Goal: Information Seeking & Learning: Learn about a topic

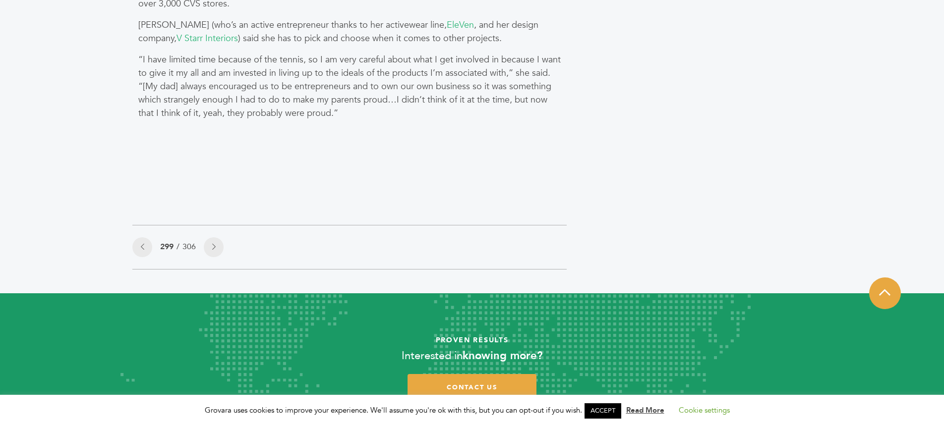
scroll to position [1041, 0]
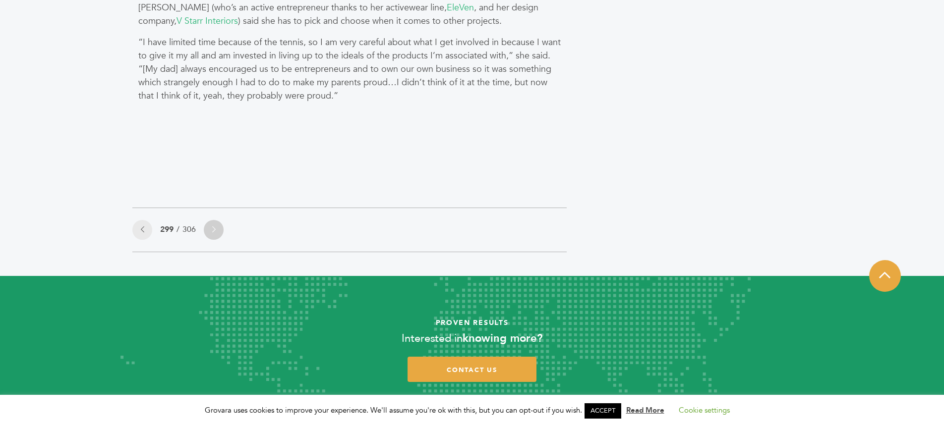
click at [208, 230] on link at bounding box center [214, 230] width 20 height 20
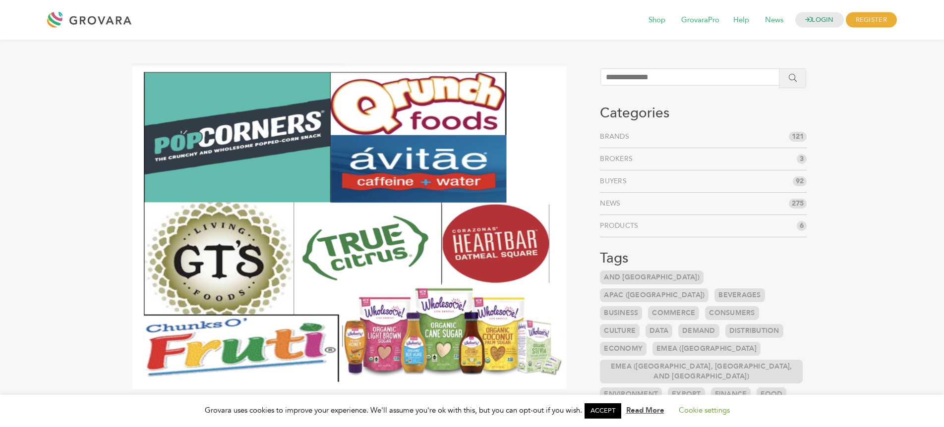
click at [202, 234] on img at bounding box center [349, 226] width 434 height 326
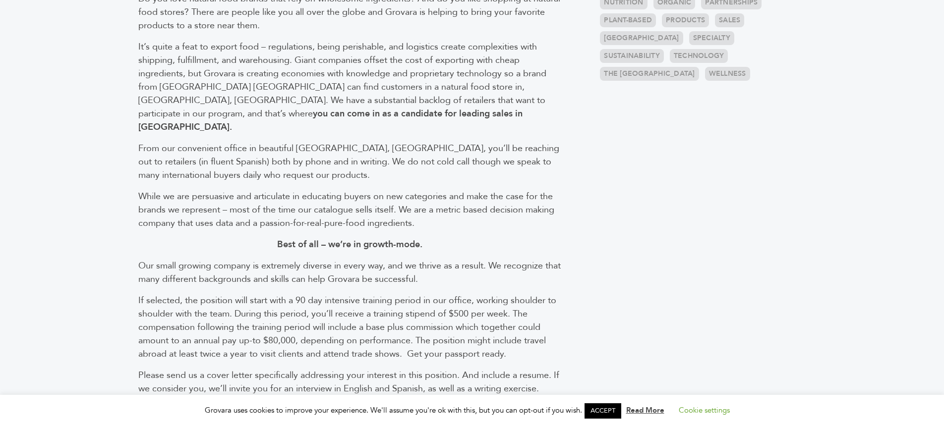
scroll to position [744, 0]
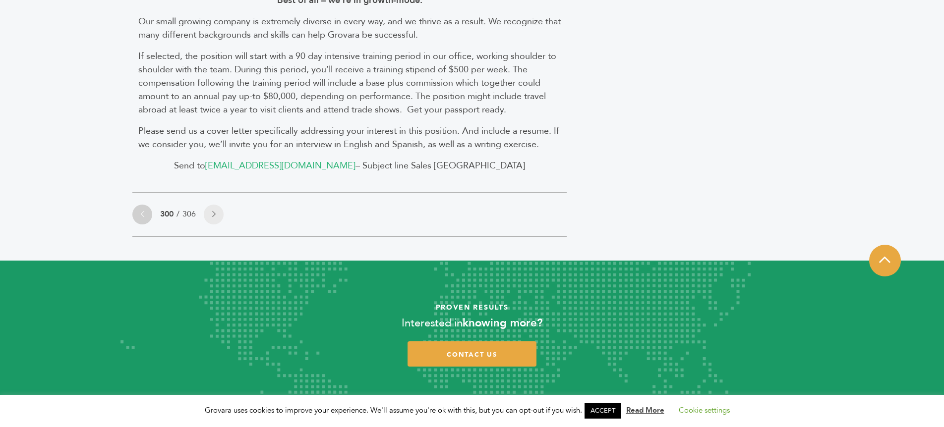
click at [144, 211] on icon at bounding box center [142, 214] width 3 height 7
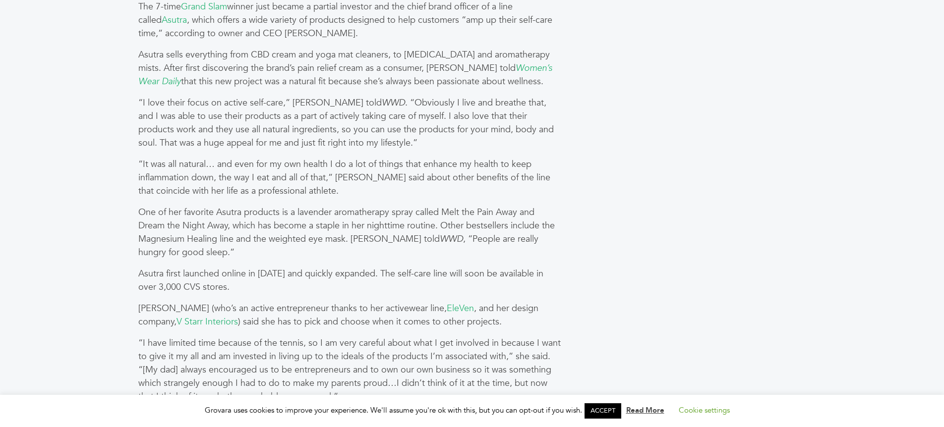
scroll to position [443, 0]
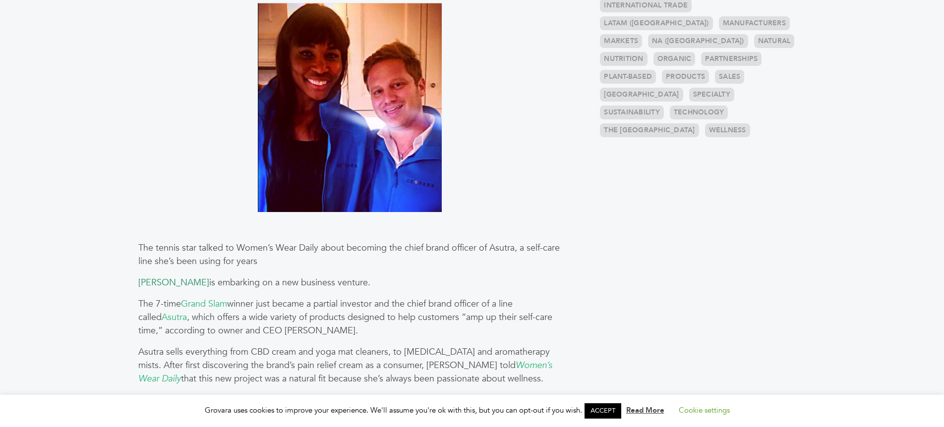
click at [177, 283] on link "[PERSON_NAME]" at bounding box center [173, 283] width 71 height 12
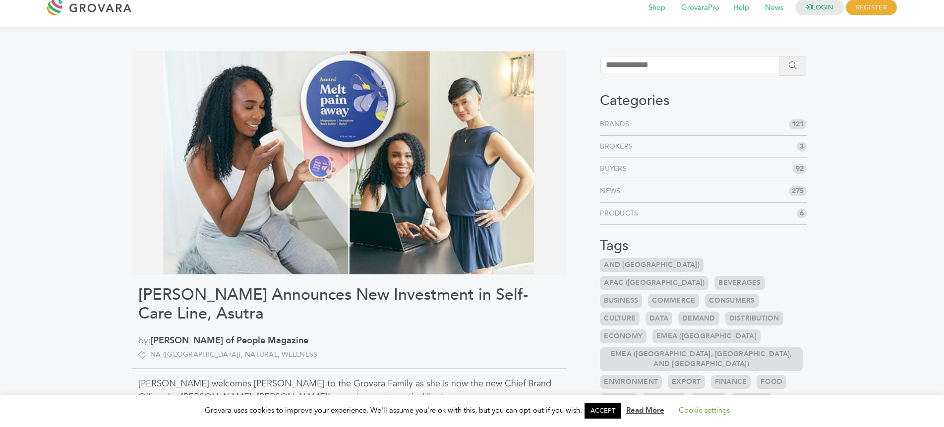
scroll to position [0, 0]
